Goal: Information Seeking & Learning: Learn about a topic

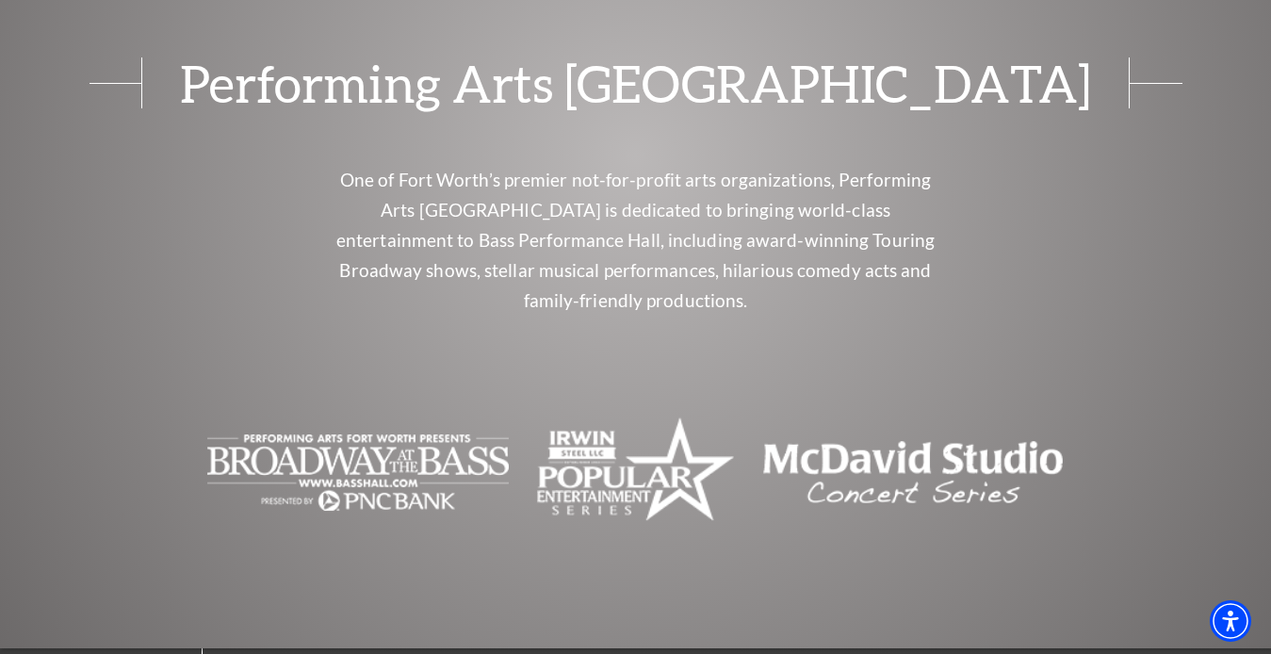
scroll to position [7814, 0]
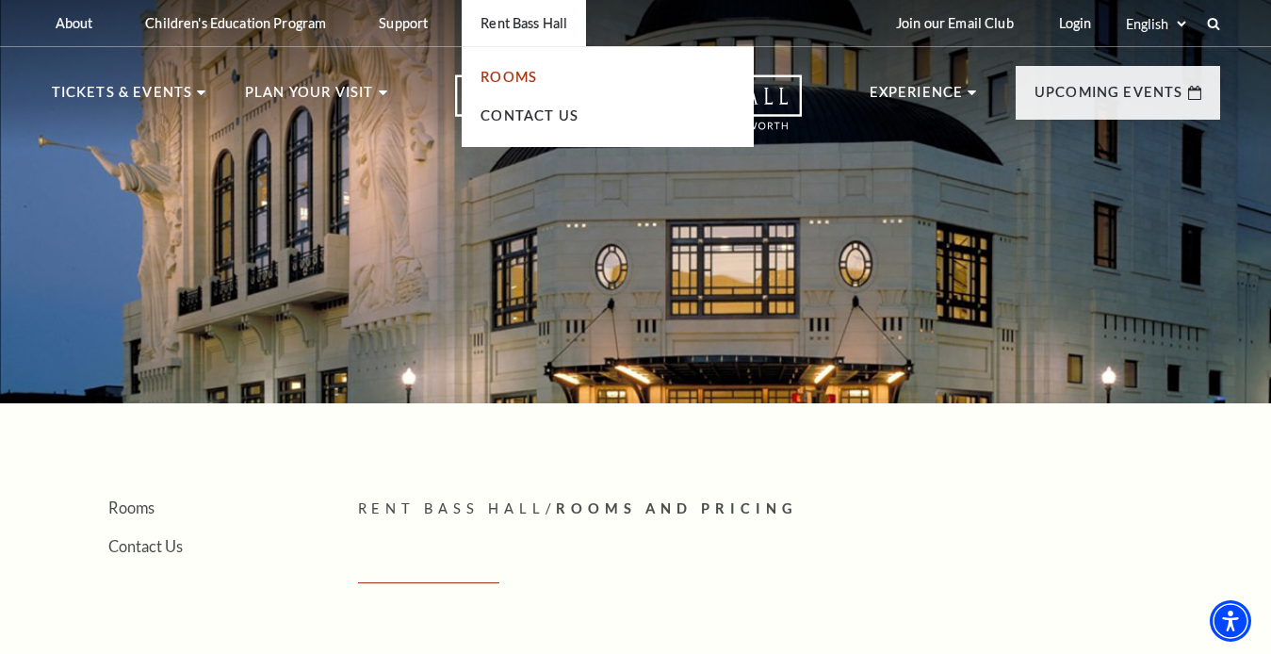
click at [492, 75] on link "Rooms" at bounding box center [509, 77] width 57 height 16
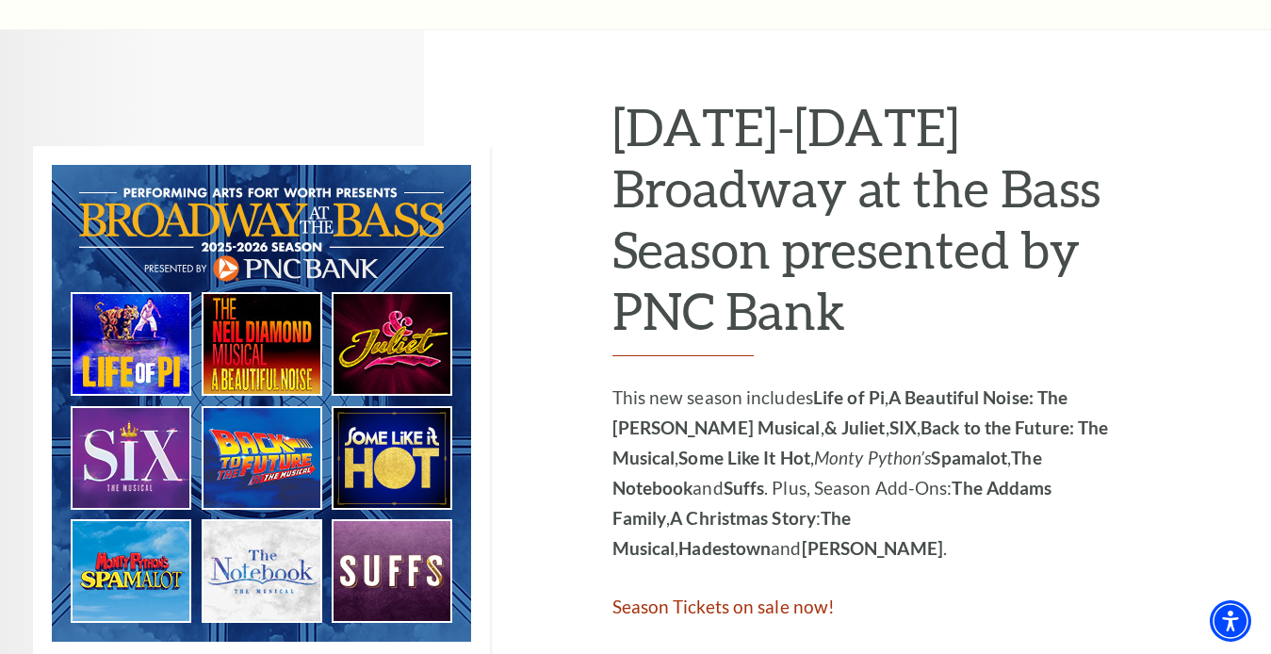
scroll to position [1144, 0]
